Goal: Navigation & Orientation: Go to known website

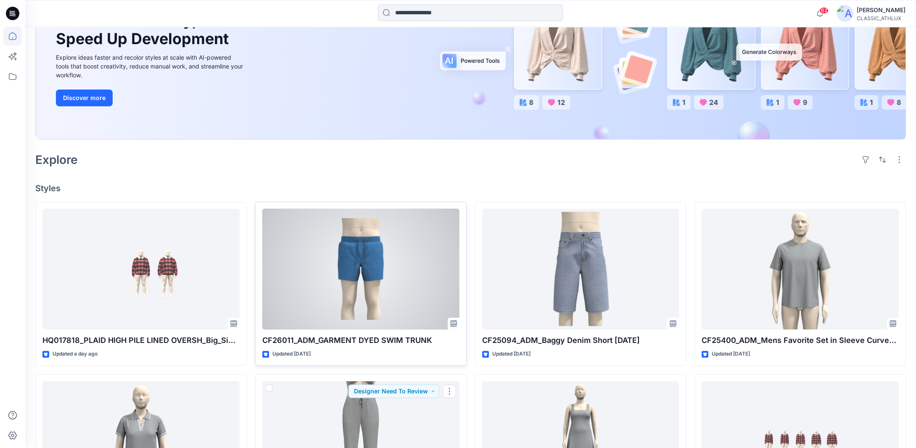
scroll to position [36, 0]
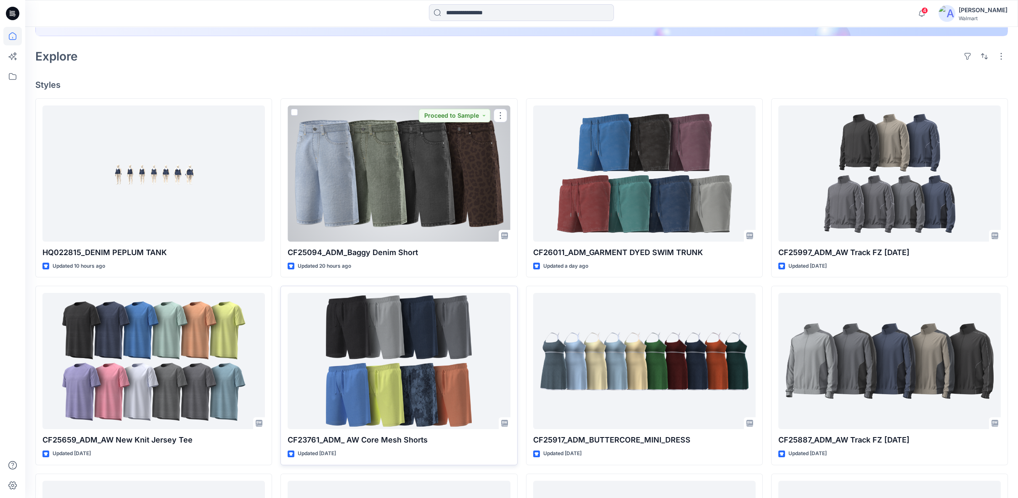
scroll to position [233, 0]
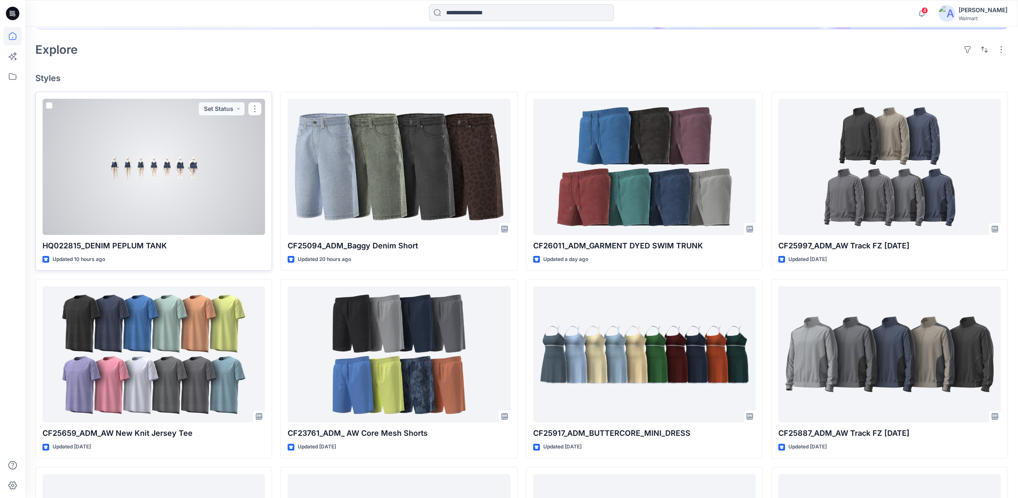
click at [126, 198] on div at bounding box center [153, 167] width 222 height 136
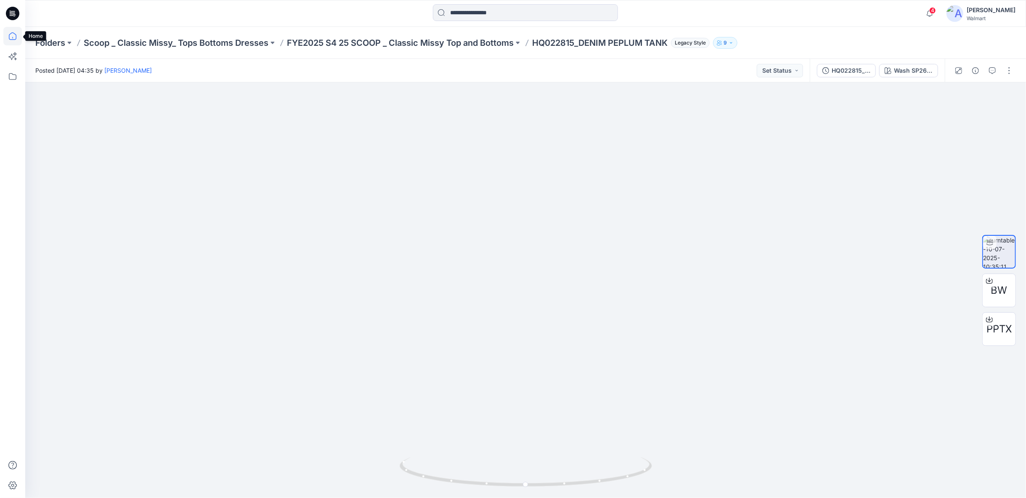
click at [14, 37] on icon at bounding box center [12, 36] width 19 height 19
